Goal: Check status

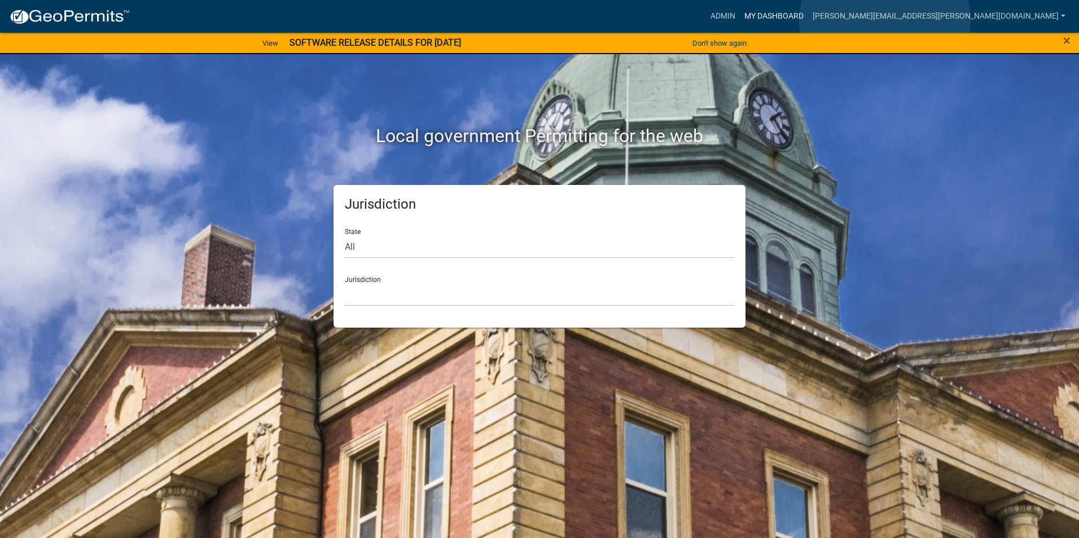
click at [808, 21] on link "My Dashboard" at bounding box center [774, 16] width 68 height 21
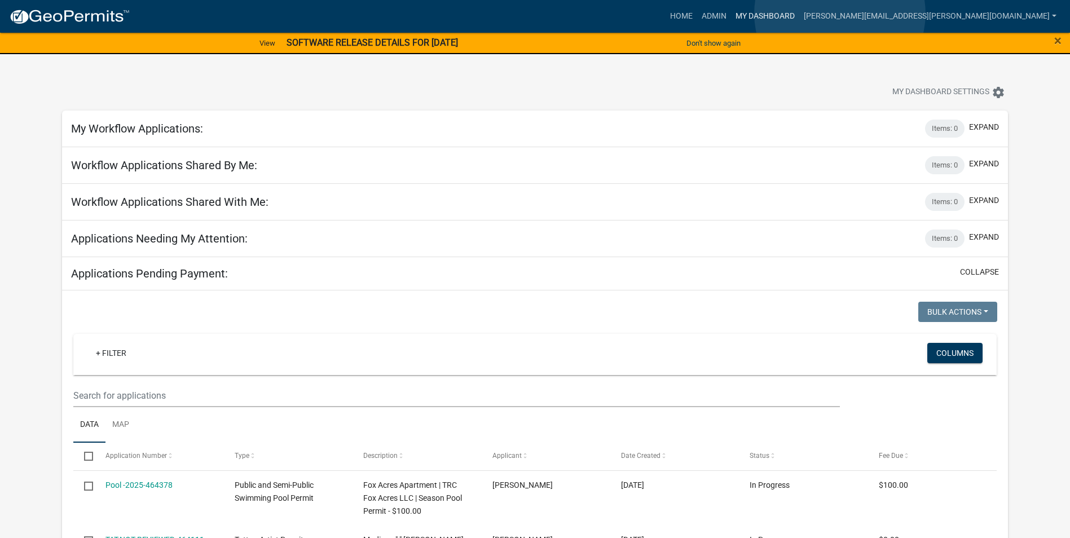
click at [799, 14] on link "My Dashboard" at bounding box center [765, 16] width 68 height 21
click at [731, 16] on link "Admin" at bounding box center [714, 16] width 34 height 21
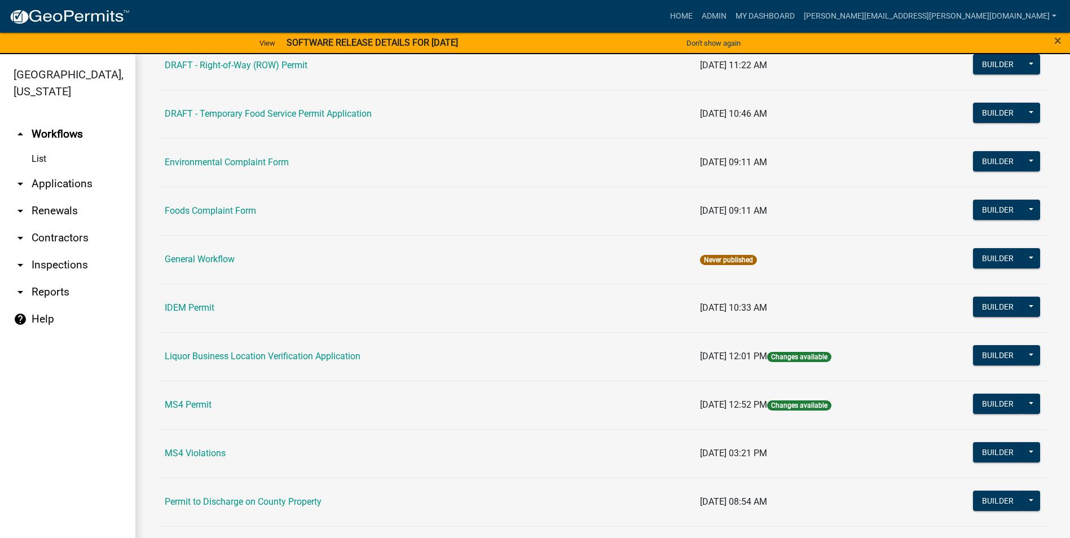
scroll to position [958, 0]
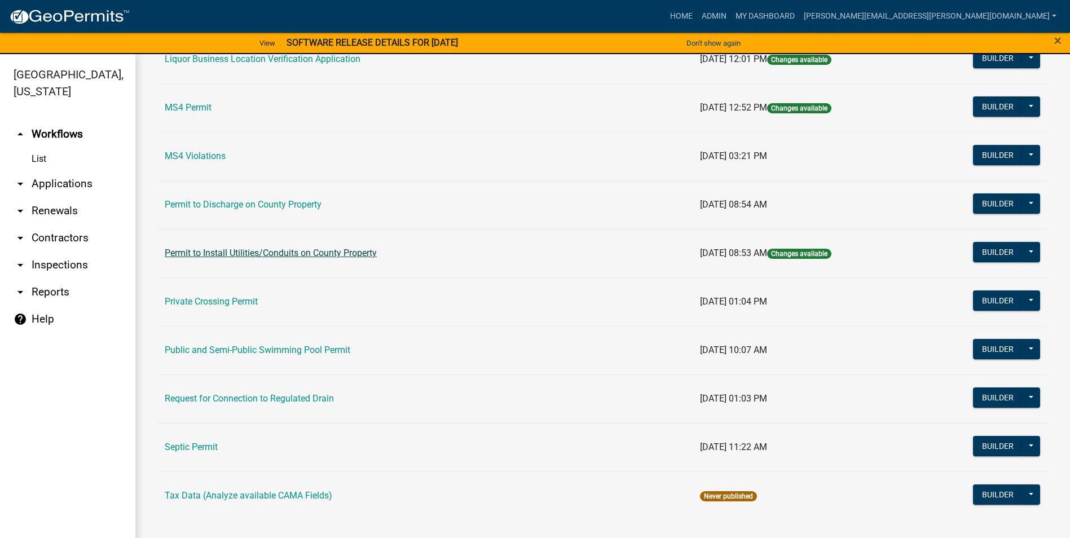
click at [376, 252] on link "Permit to Install Utilities/Conduits on County Property" at bounding box center [271, 253] width 212 height 11
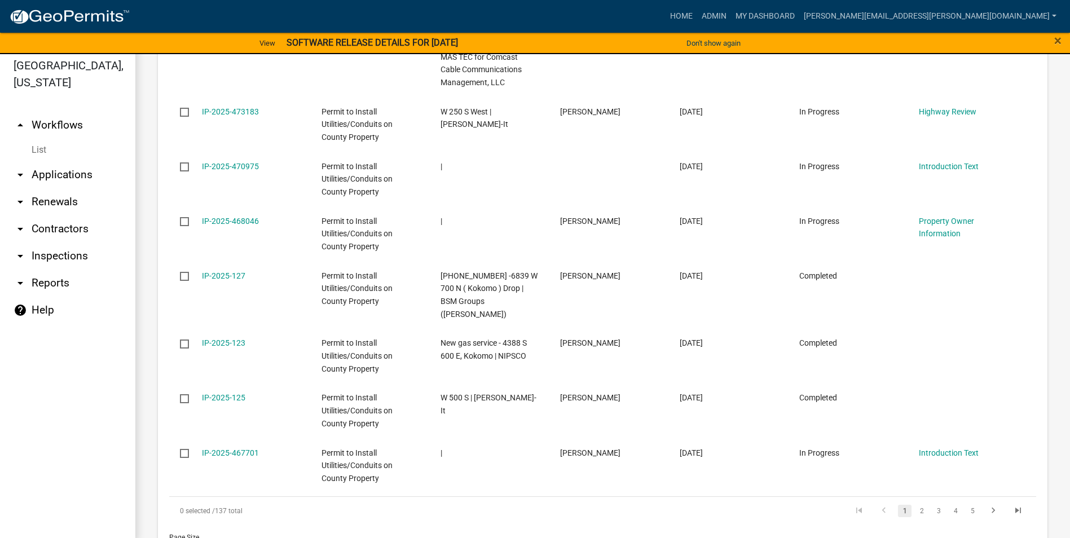
scroll to position [14, 0]
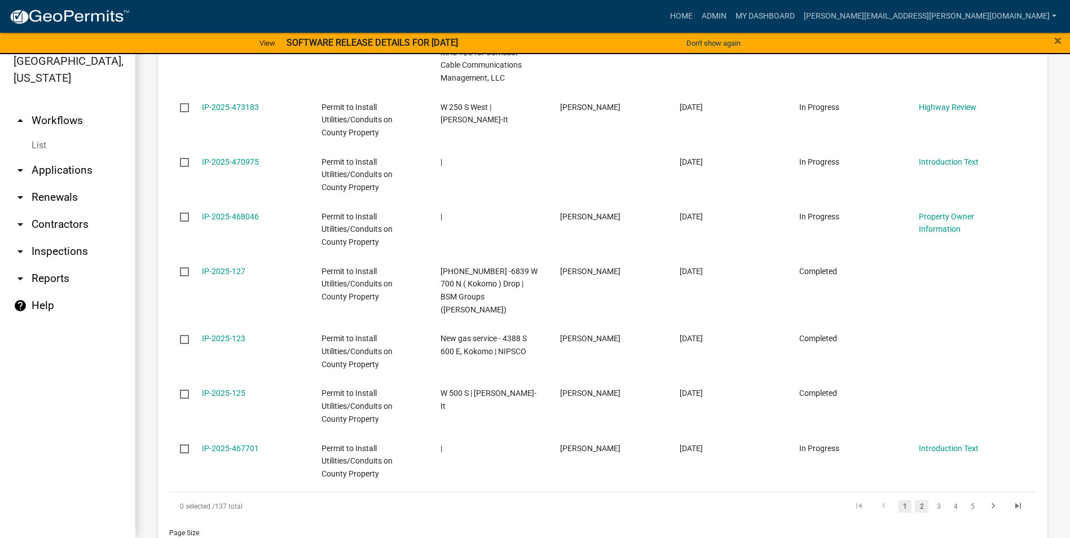
click at [915, 500] on link "2" at bounding box center [922, 506] width 14 height 12
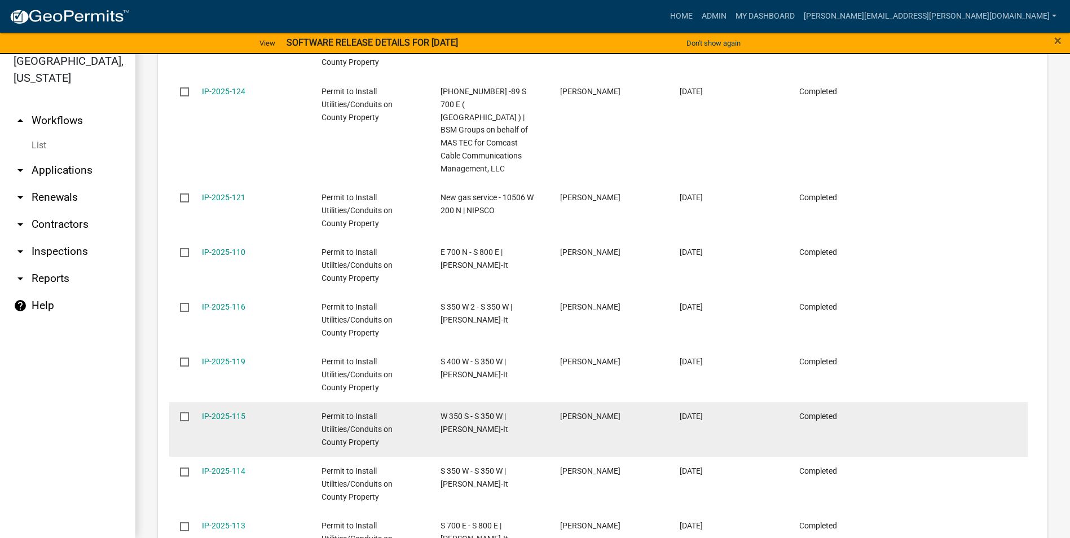
scroll to position [769, 0]
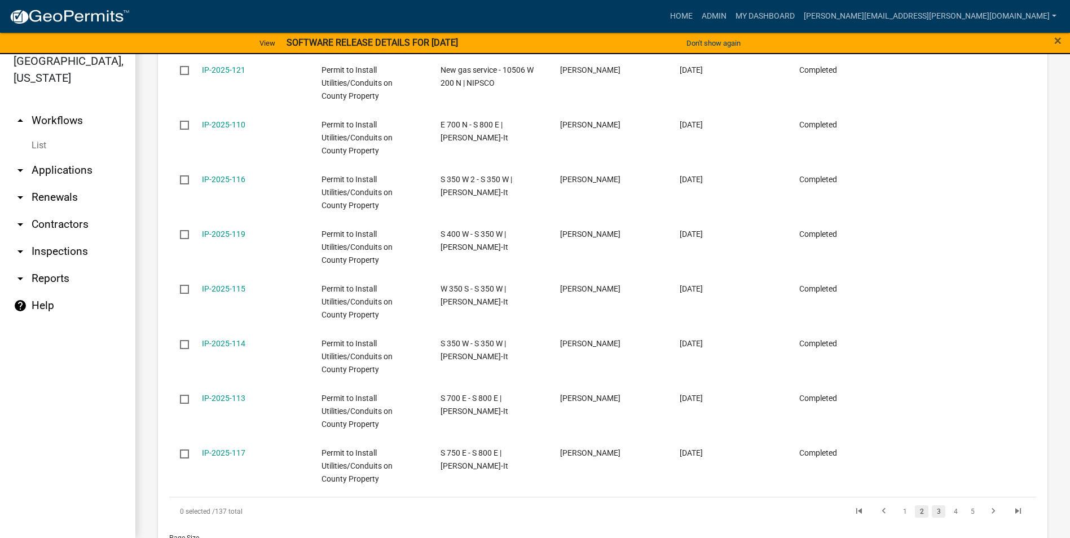
click at [932, 505] on link "3" at bounding box center [939, 511] width 14 height 12
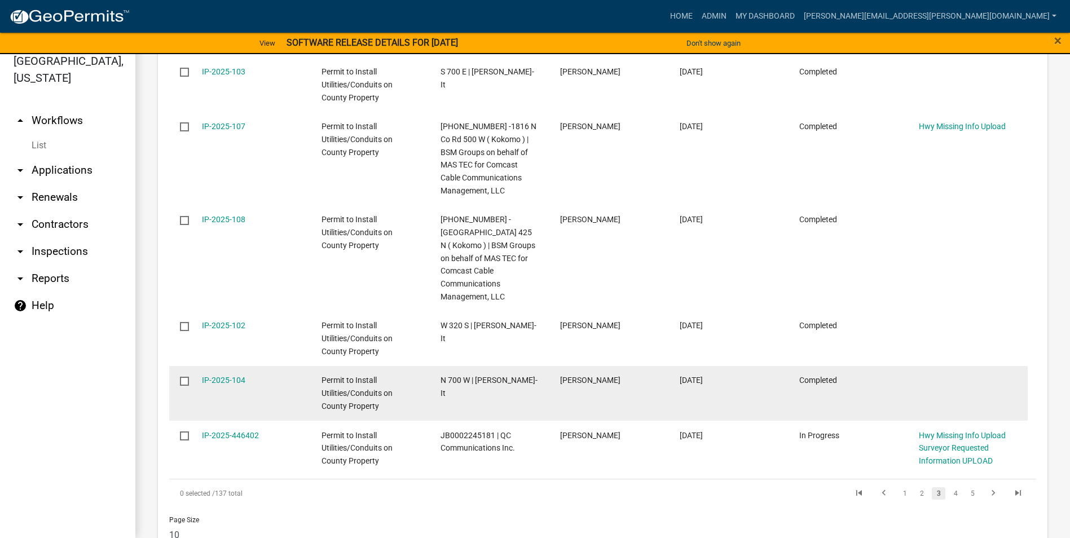
scroll to position [864, 0]
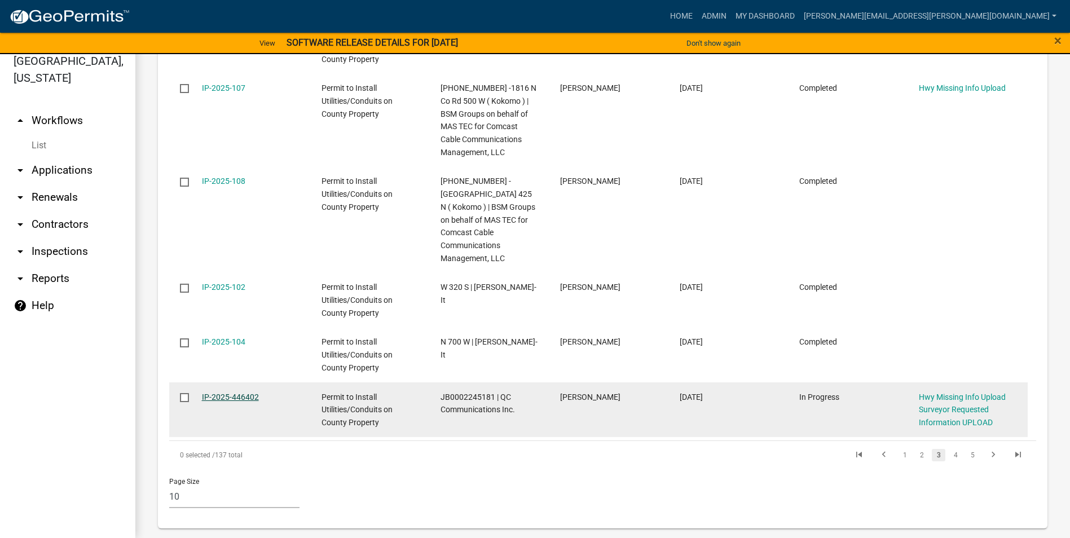
click at [235, 393] on link "IP-2025-446402" at bounding box center [230, 397] width 57 height 9
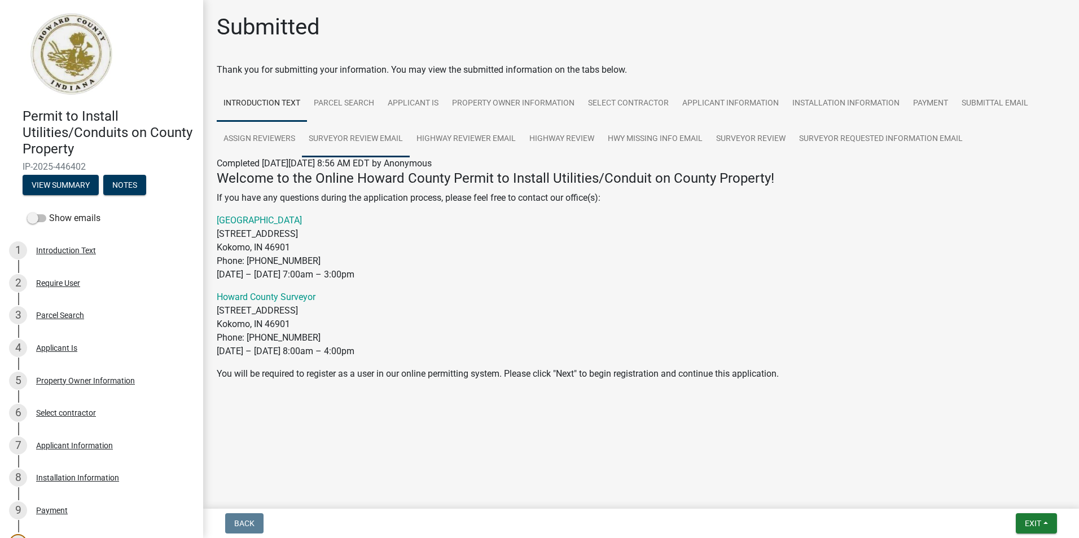
click at [366, 138] on link "Surveyor Review Email" at bounding box center [356, 139] width 108 height 36
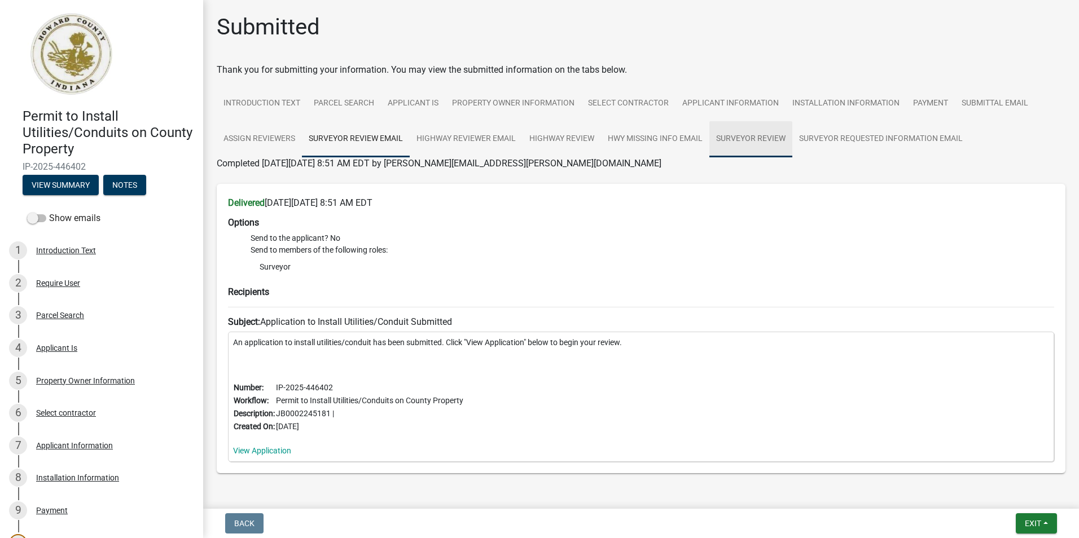
click at [766, 138] on link "Surveyor Review" at bounding box center [750, 139] width 83 height 36
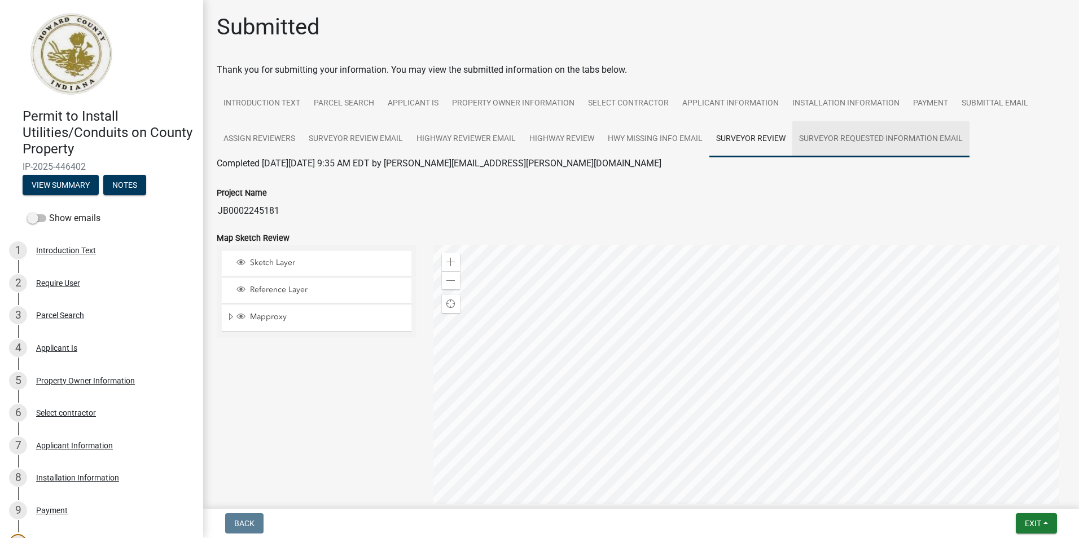
click at [843, 139] on link "Surveyor REQUESTED Information Email" at bounding box center [880, 139] width 177 height 36
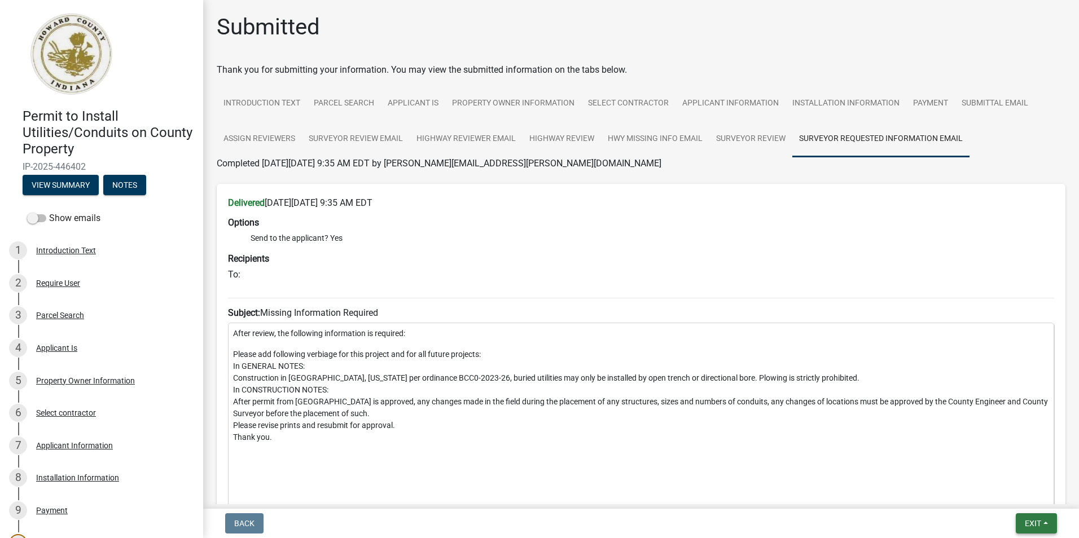
click at [1028, 520] on span "Exit" at bounding box center [1032, 523] width 16 height 9
click at [1001, 491] on button "Save & Exit" at bounding box center [1011, 494] width 90 height 27
